Goal: Task Accomplishment & Management: Use online tool/utility

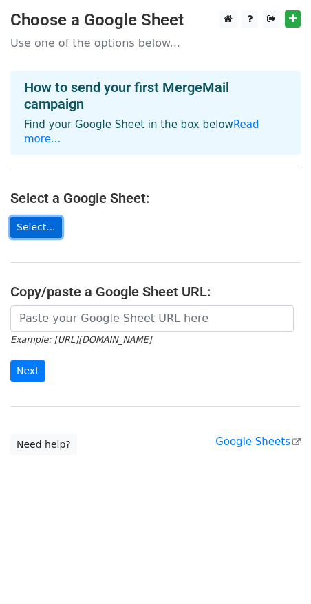
click at [25, 217] on link "Select..." at bounding box center [36, 227] width 52 height 21
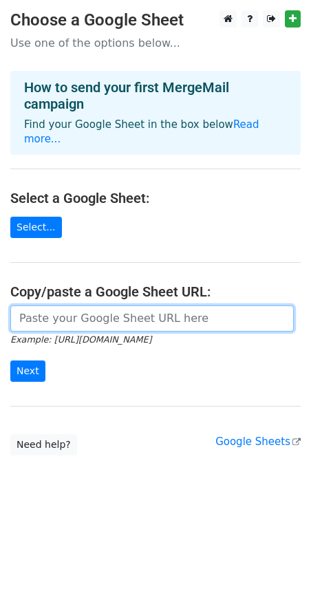
click at [91, 310] on input "url" at bounding box center [151, 318] width 283 height 26
paste input "https://surgicalsafety-my.sharepoint.com/:x:/r/personal/n_talone_surgicalsafety…"
type input "https://surgicalsafety-my.sharepoint.com/:x:/r/personal/n_talone_surgicalsafety…"
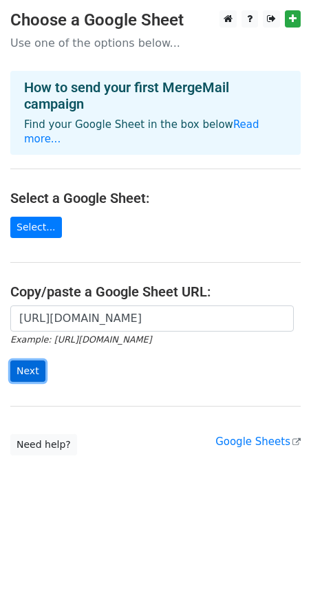
scroll to position [0, 0]
click at [25, 360] on input "Next" at bounding box center [27, 370] width 35 height 21
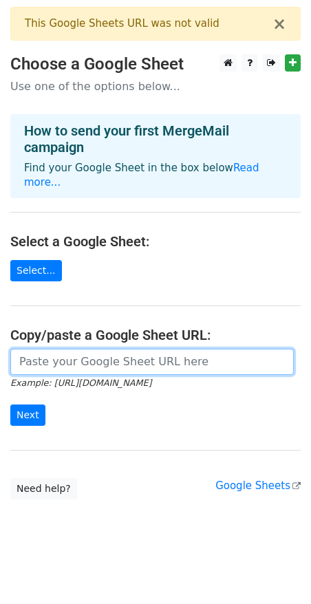
click at [153, 356] on input "url" at bounding box center [151, 362] width 283 height 26
paste input "https://docs.google.com/spreadsheets/d/1PJP6THtLrYPRV2KP8ygh98_yp38XuyBK/edit?g…"
type input "https://docs.google.com/spreadsheets/d/1PJP6THtLrYPRV2KP8ygh98_yp38XuyBK/edit?g…"
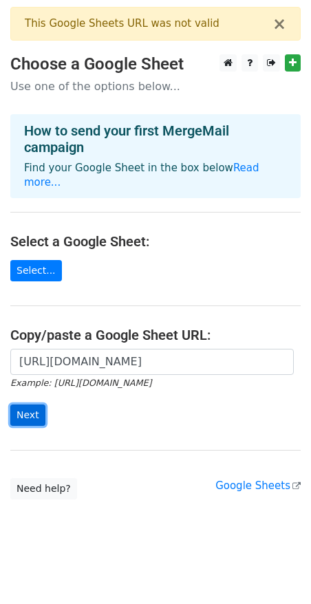
scroll to position [0, 0]
click at [32, 404] on input "Next" at bounding box center [27, 414] width 35 height 21
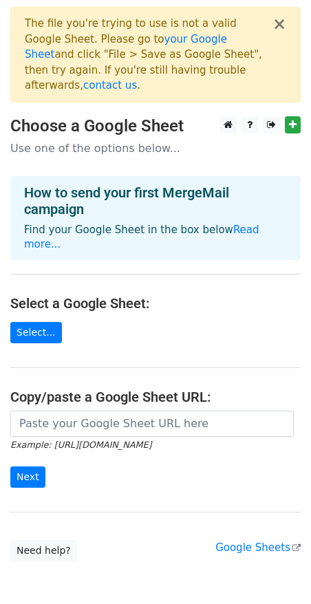
scroll to position [39, 0]
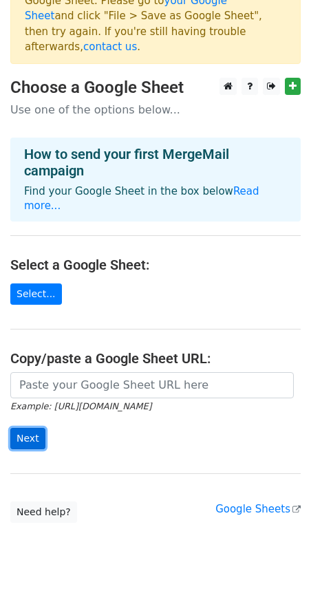
click at [25, 428] on input "Next" at bounding box center [27, 438] width 35 height 21
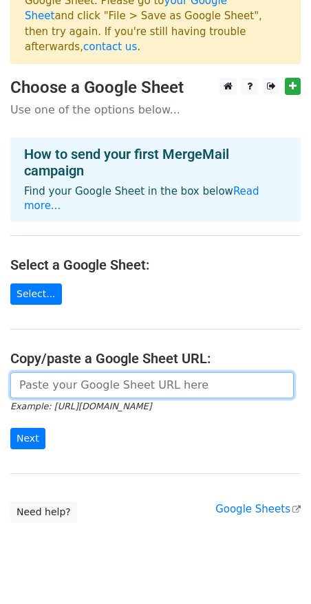
click at [69, 372] on input "url" at bounding box center [151, 385] width 283 height 26
paste input "https://docs.google.com/spreadsheets/d/1PJP6THtLrYPRV2KP8ygh98_yp38XuyBK/edit?g…"
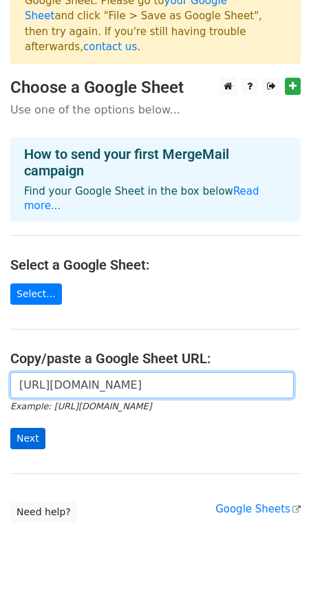
type input "https://docs.google.com/spreadsheets/d/1PJP6THtLrYPRV2KP8ygh98_yp38XuyBK/edit?g…"
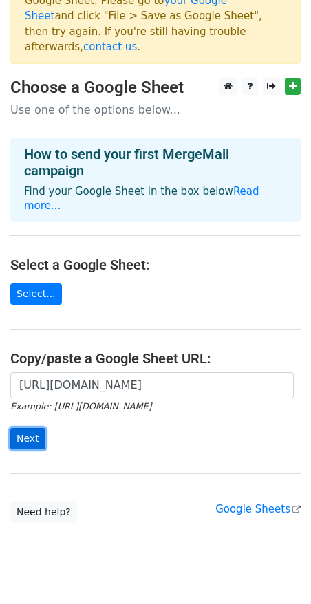
scroll to position [0, 0]
click at [26, 428] on input "Next" at bounding box center [27, 438] width 35 height 21
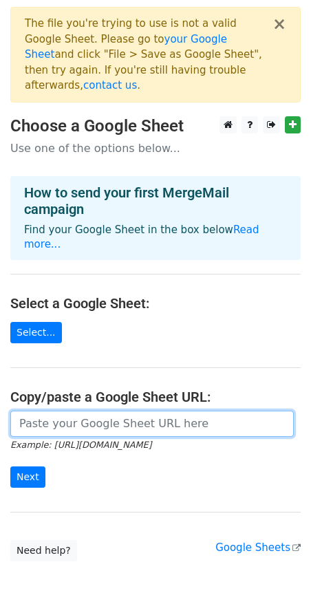
click at [91, 411] on input "url" at bounding box center [151, 424] width 283 height 26
click at [107, 411] on input "url" at bounding box center [151, 424] width 283 height 26
paste input "https://docs.google.com/spreadsheets/d/1EyUTxhdR23k1NCp19vAQlq8pu4QRK9mjn2SAEuj…"
type input "https://docs.google.com/spreadsheets/d/1EyUTxhdR23k1NCp19vAQlq8pu4QRK9mjn2SAEuj…"
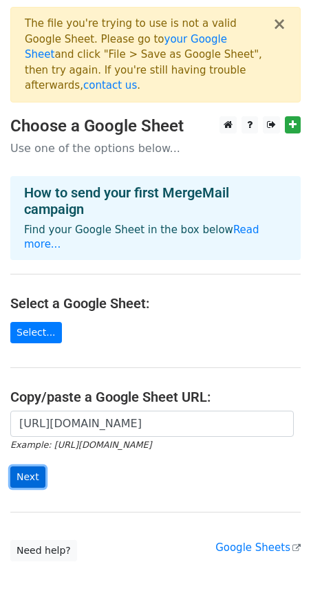
scroll to position [0, 0]
click at [30, 466] on input "Next" at bounding box center [27, 476] width 35 height 21
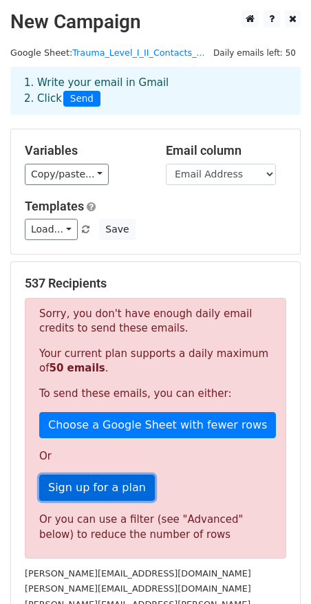
click at [97, 499] on link "Sign up for a plan" at bounding box center [97, 487] width 116 height 26
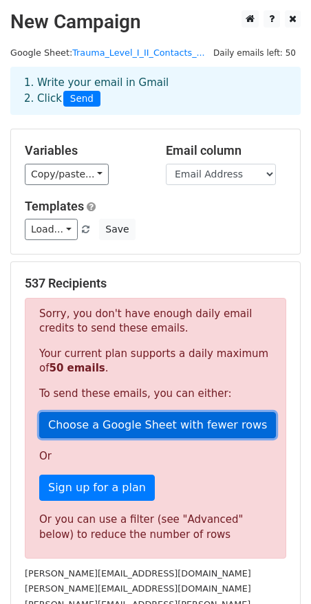
click at [146, 427] on link "Choose a Google Sheet with fewer rows" at bounding box center [157, 425] width 237 height 26
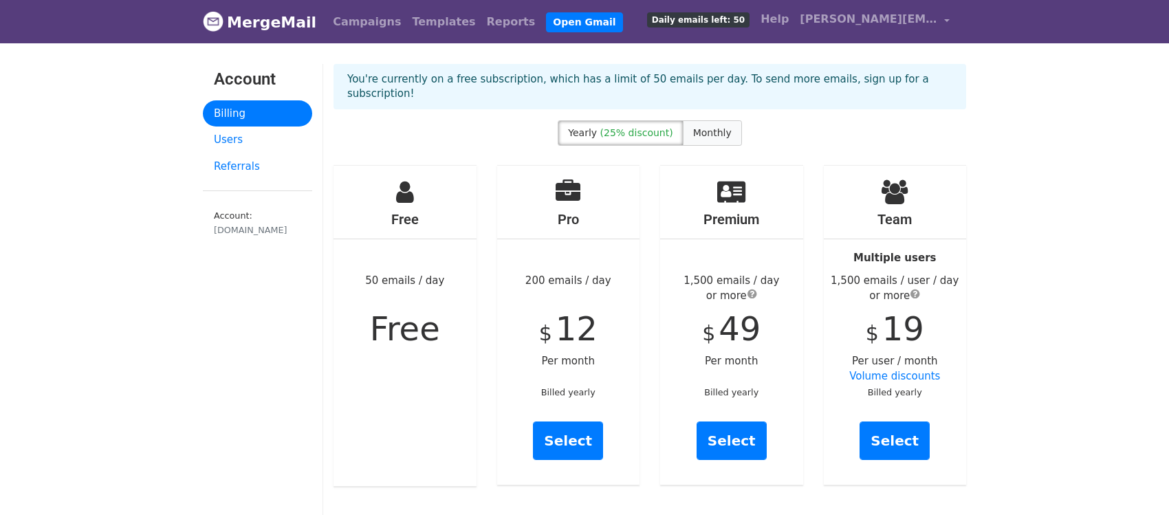
click at [713, 127] on span "Monthly" at bounding box center [712, 132] width 39 height 11
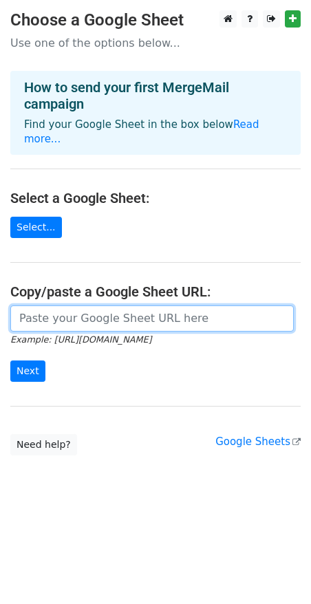
click at [39, 305] on input "url" at bounding box center [151, 318] width 283 height 26
paste input "[URL][DOMAIN_NAME]"
type input "[URL][DOMAIN_NAME]"
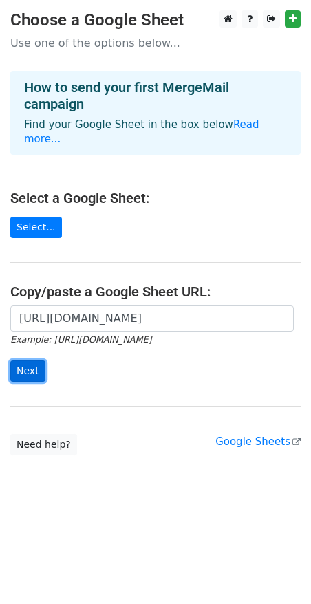
click at [32, 360] on input "Next" at bounding box center [27, 370] width 35 height 21
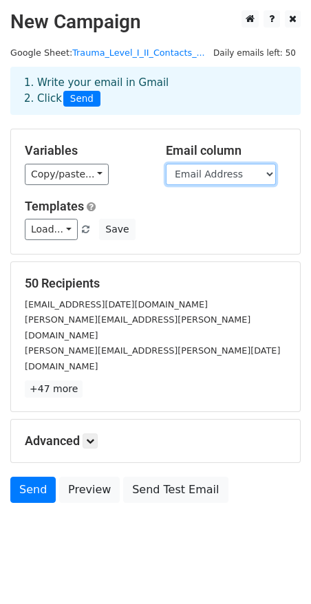
click at [214, 179] on select "System Hospital City State Prefix First Name Last Name Suffix Title Email Addre…" at bounding box center [221, 174] width 110 height 21
click at [166, 164] on select "System Hospital City State Prefix First Name Last Name Suffix Title Email Addre…" at bounding box center [221, 174] width 110 height 21
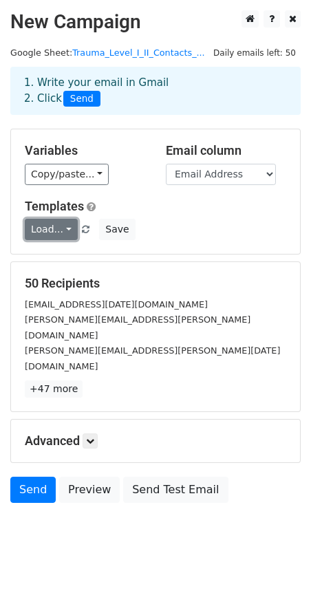
click at [68, 234] on link "Load..." at bounding box center [51, 229] width 53 height 21
click at [89, 437] on icon at bounding box center [90, 441] width 8 height 8
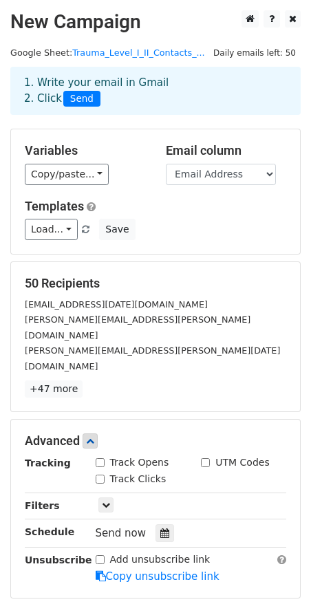
click at [99, 458] on input "Track Opens" at bounding box center [100, 462] width 9 height 9
checkbox input "true"
drag, startPoint x: 102, startPoint y: 445, endPoint x: 102, endPoint y: 452, distance: 7.6
click at [102, 474] on input "Track Clicks" at bounding box center [100, 478] width 9 height 9
checkbox input "true"
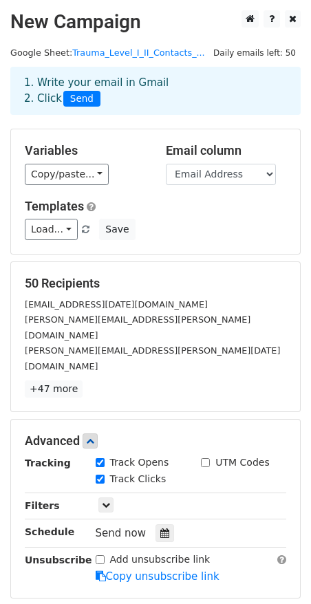
click at [208, 458] on input "UTM Codes" at bounding box center [205, 462] width 9 height 9
checkbox input "true"
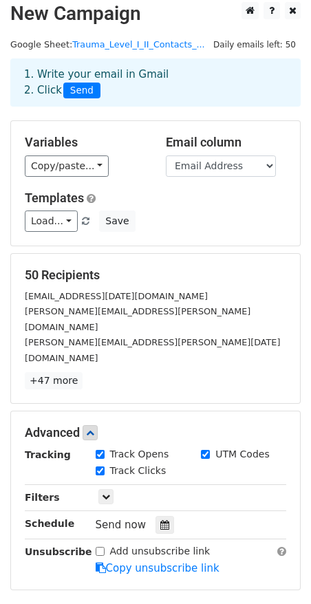
scroll to position [122, 0]
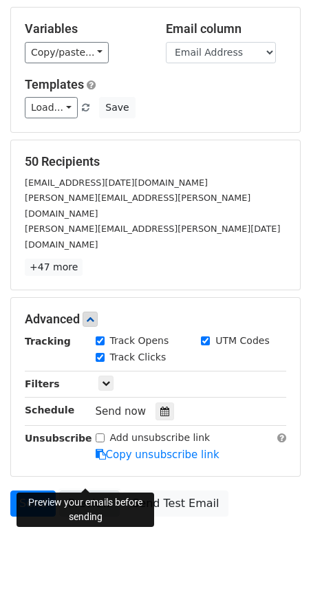
click at [91, 490] on link "Preview" at bounding box center [89, 503] width 61 height 26
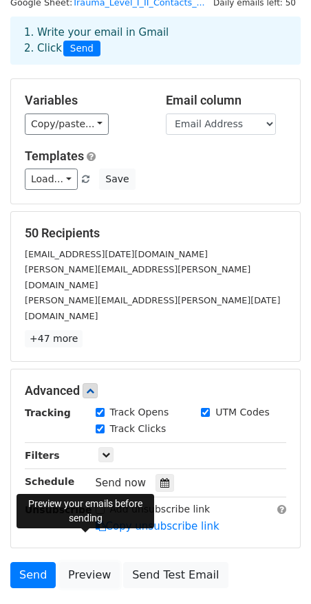
scroll to position [0, 0]
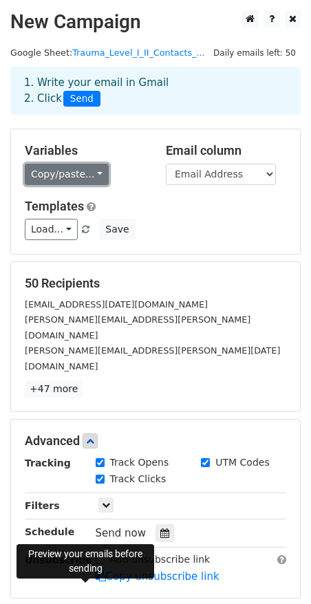
click at [80, 170] on link "Copy/paste..." at bounding box center [67, 174] width 84 height 21
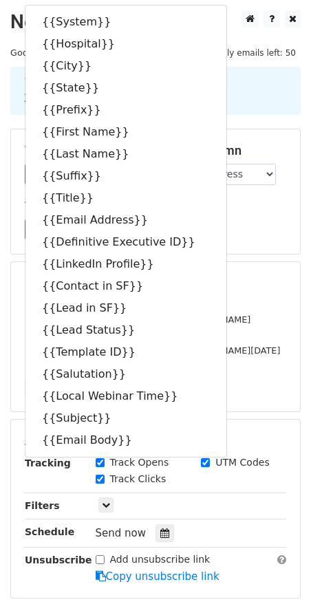
click at [256, 324] on div "Michael.Charles@sjmc.org" at bounding box center [155, 327] width 282 height 31
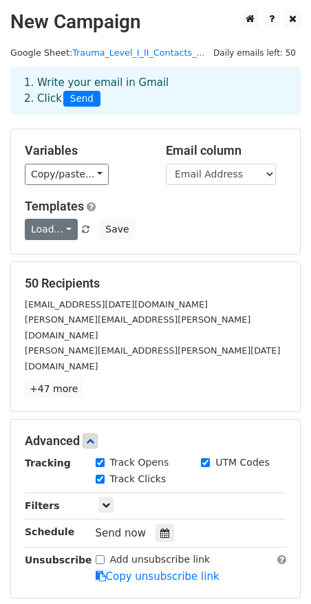
scroll to position [1, 0]
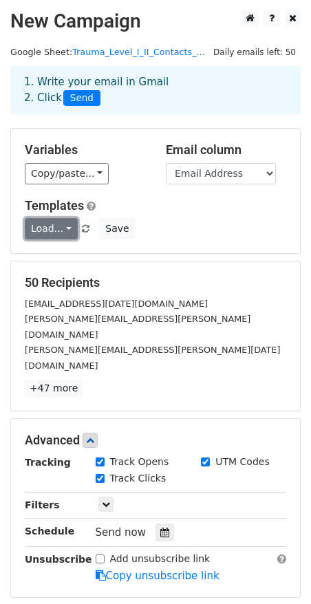
click at [65, 239] on link "Load..." at bounding box center [51, 228] width 53 height 21
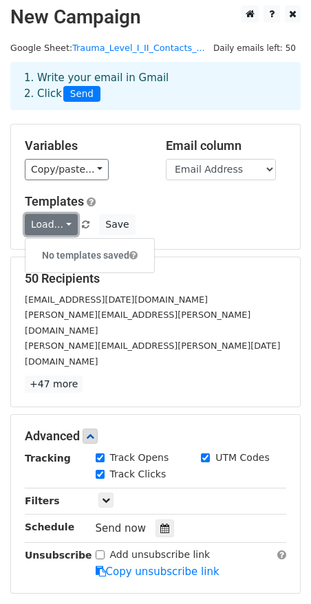
scroll to position [8, 0]
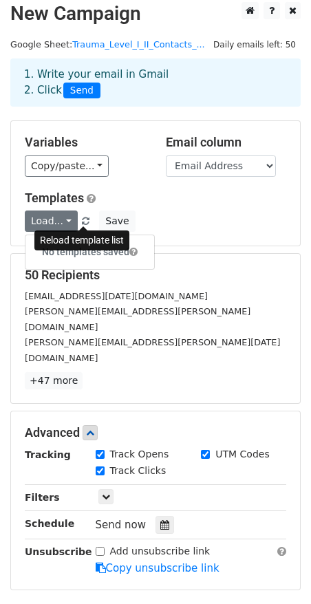
click at [87, 221] on link at bounding box center [86, 221] width 12 height 10
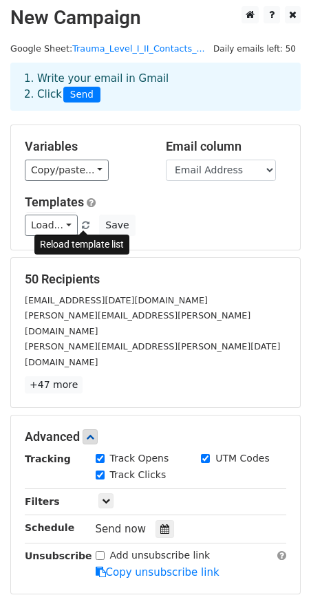
scroll to position [10, 0]
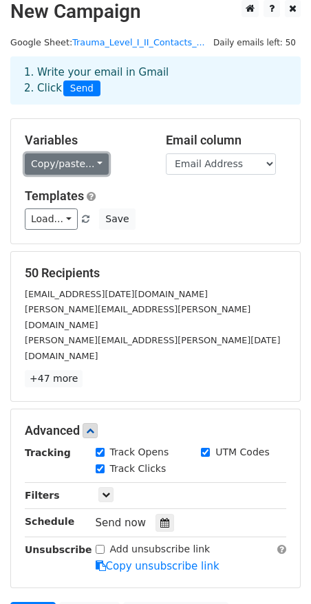
click at [56, 161] on link "Copy/paste..." at bounding box center [67, 163] width 84 height 21
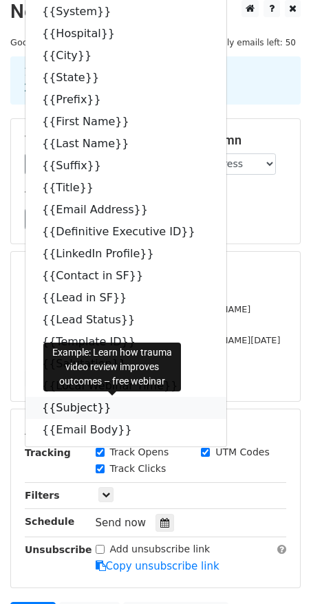
click at [92, 405] on link "{{Subject}}" at bounding box center [125, 408] width 201 height 22
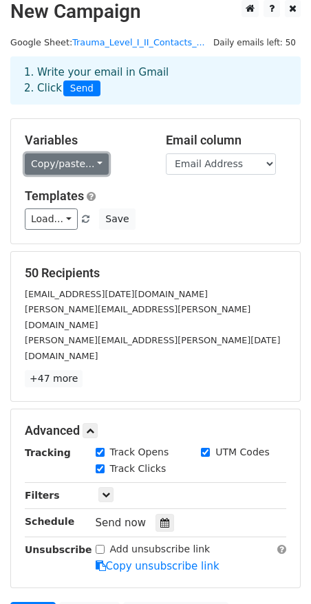
click at [85, 166] on link "Copy/paste..." at bounding box center [67, 163] width 84 height 21
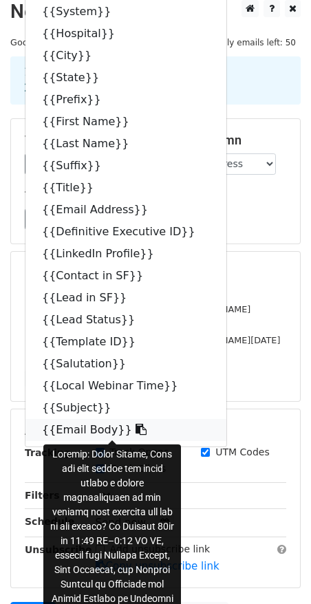
click at [100, 433] on link "{{Email Body}}" at bounding box center [125, 430] width 201 height 22
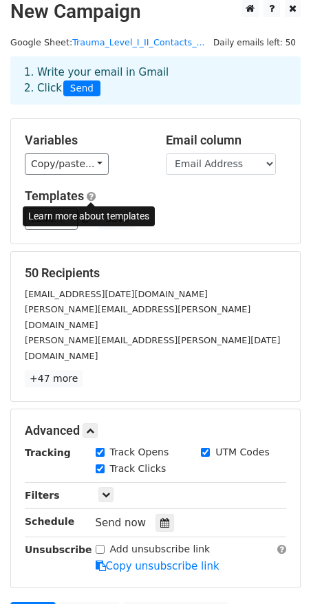
click at [91, 195] on span at bounding box center [91, 196] width 9 height 10
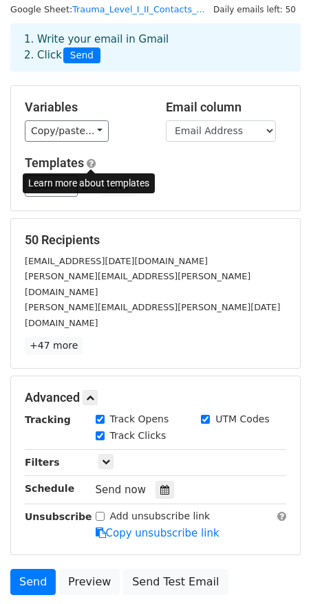
scroll to position [39, 0]
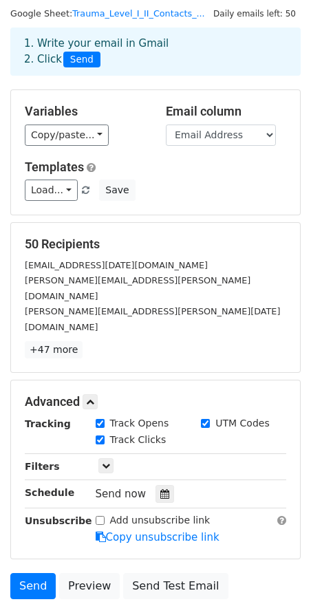
click at [161, 308] on div "50 Recipients knorrid@ascension.org Michael.Charles@sjmc.org marie.stewart@asce…" at bounding box center [155, 298] width 261 height 122
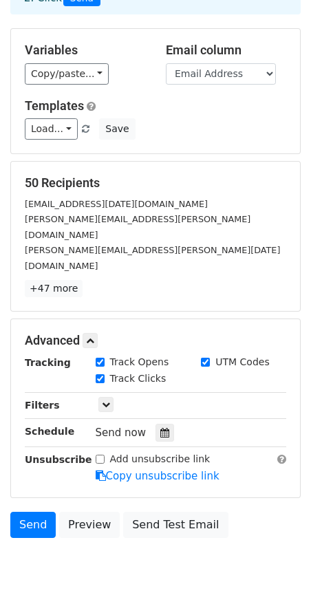
scroll to position [122, 0]
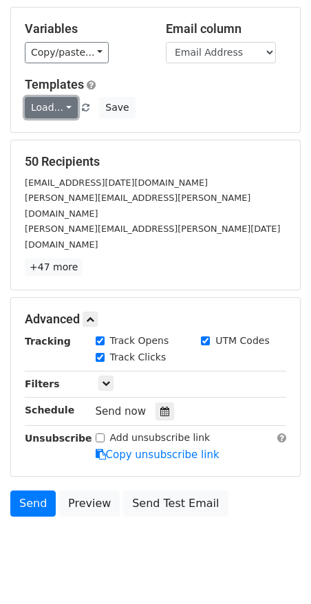
click at [70, 111] on link "Load..." at bounding box center [51, 107] width 53 height 21
click at [68, 131] on h6 "No templates saved" at bounding box center [89, 138] width 129 height 23
click at [50, 105] on link "Load..." at bounding box center [51, 107] width 53 height 21
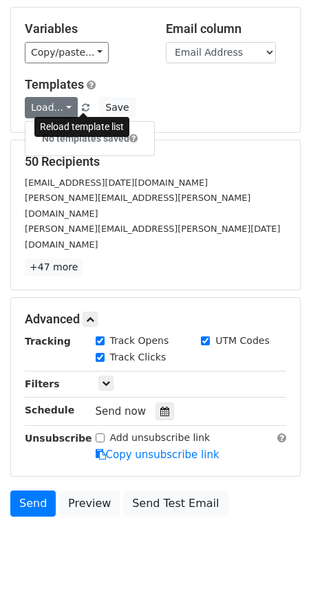
click at [83, 109] on span at bounding box center [86, 108] width 8 height 9
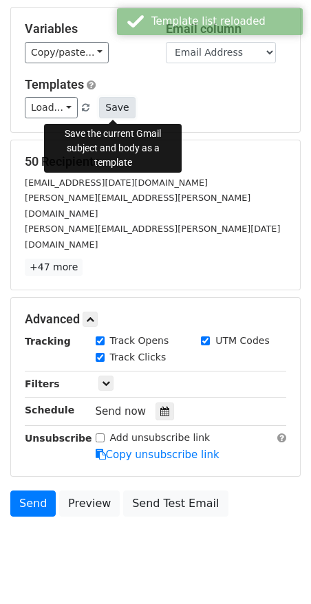
click at [115, 109] on button "Save" at bounding box center [117, 107] width 36 height 21
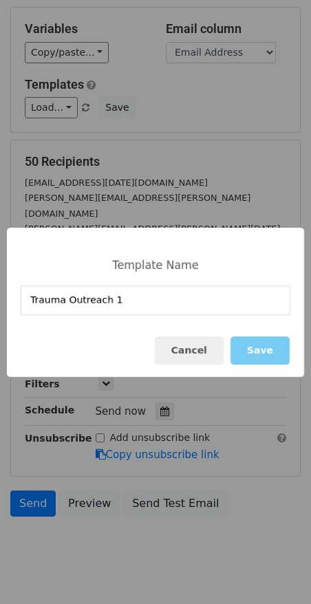
type input "Trauma Outreach 1"
click at [262, 349] on button "Save" at bounding box center [259, 350] width 59 height 28
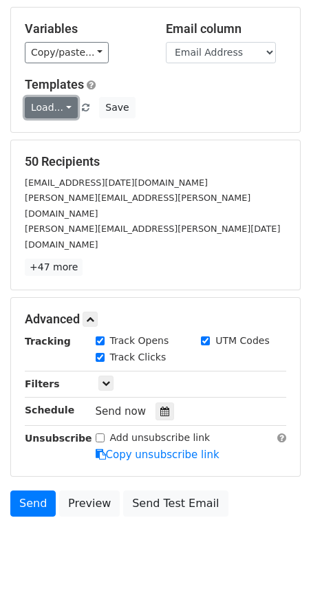
click at [61, 109] on link "Load..." at bounding box center [51, 107] width 53 height 21
click at [60, 127] on link "Trauma Outreach 1" at bounding box center [94, 138] width 139 height 22
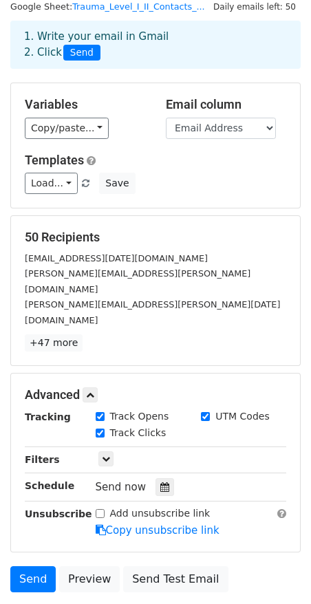
scroll to position [0, 0]
